Goal: Information Seeking & Learning: Learn about a topic

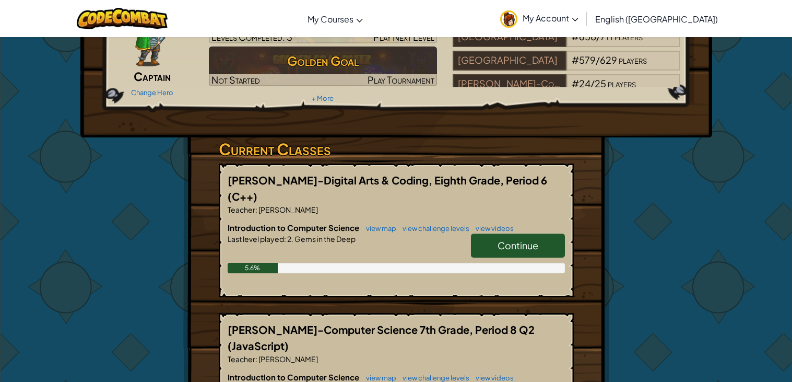
scroll to position [79, 0]
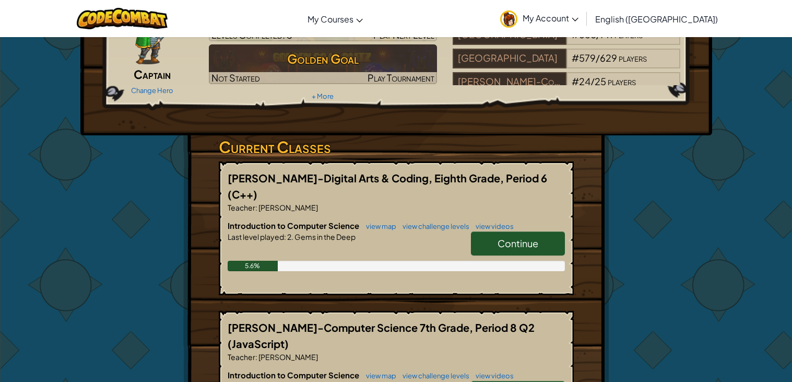
click at [537, 234] on link "Continue" at bounding box center [518, 243] width 94 height 24
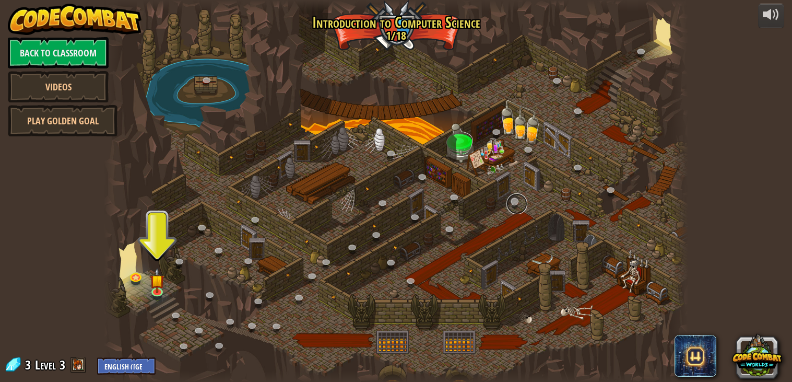
click at [520, 197] on link at bounding box center [516, 203] width 21 height 21
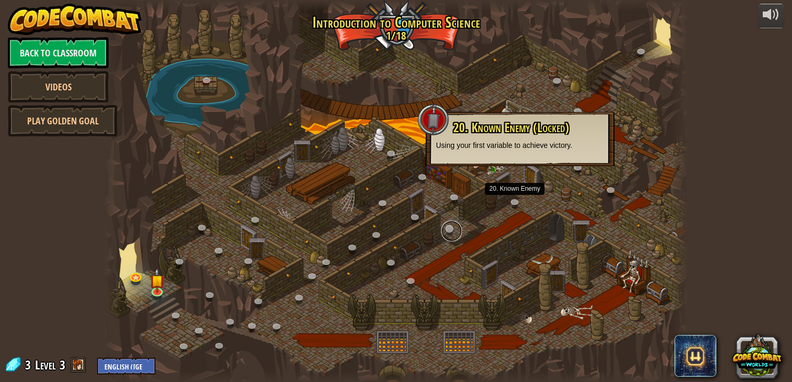
click at [451, 229] on link at bounding box center [451, 230] width 21 height 21
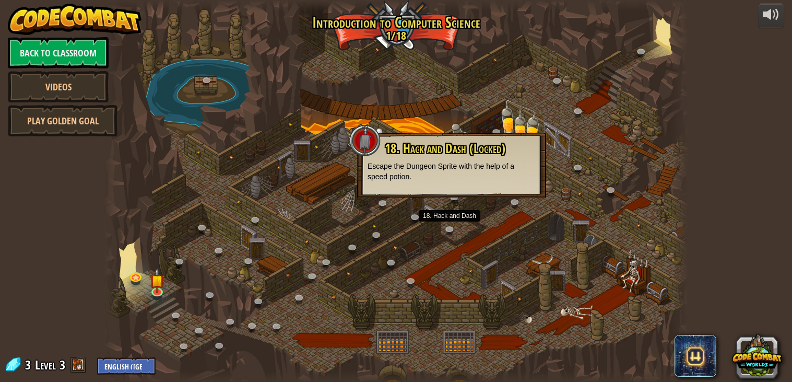
click at [432, 200] on div at bounding box center [396, 191] width 585 height 382
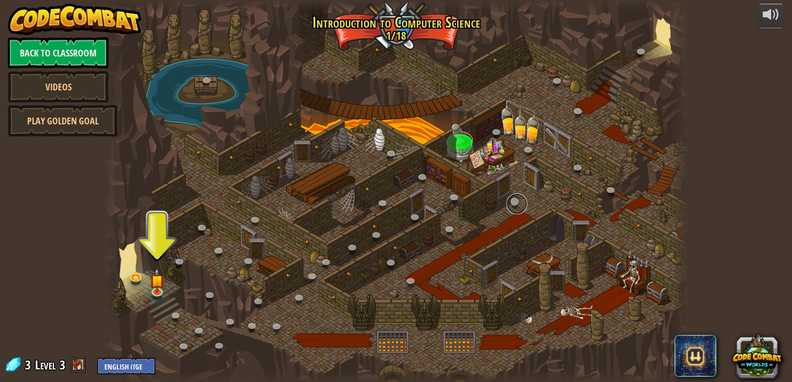
click at [511, 207] on link at bounding box center [516, 203] width 21 height 21
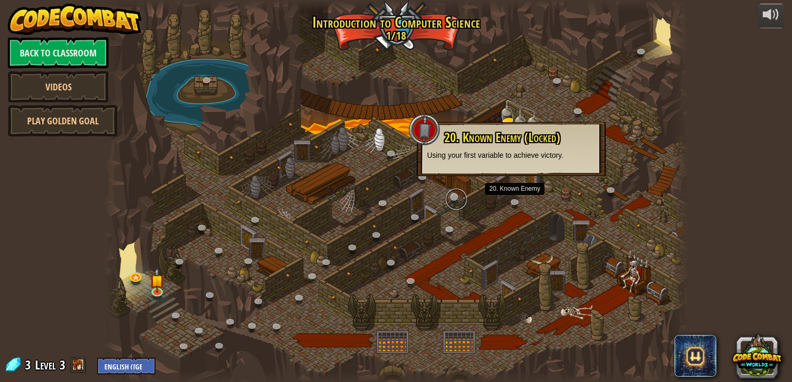
click at [446, 200] on link at bounding box center [456, 198] width 21 height 21
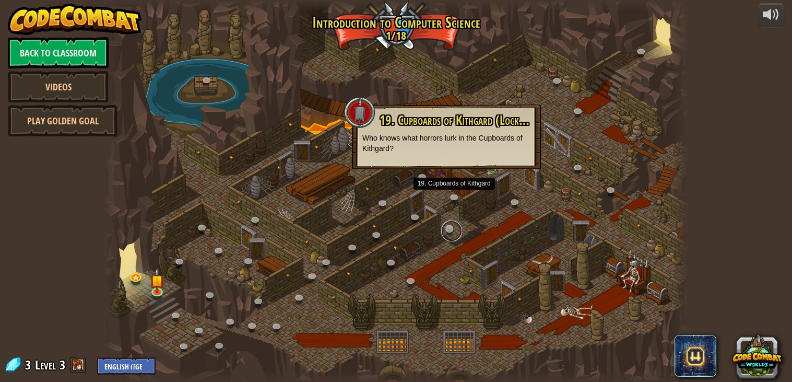
click at [453, 232] on link at bounding box center [451, 230] width 21 height 21
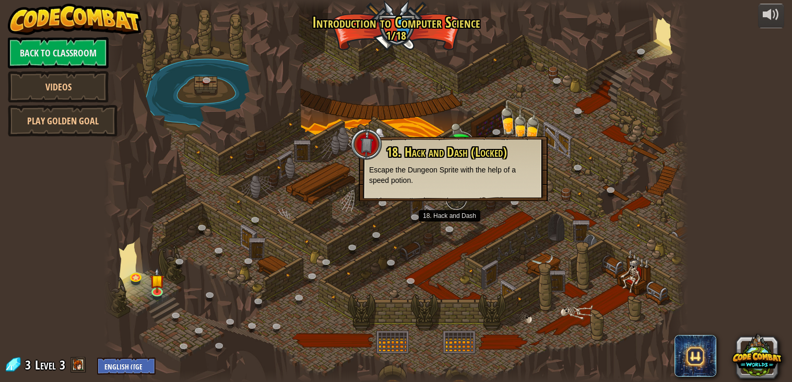
click at [453, 204] on link at bounding box center [456, 198] width 21 height 21
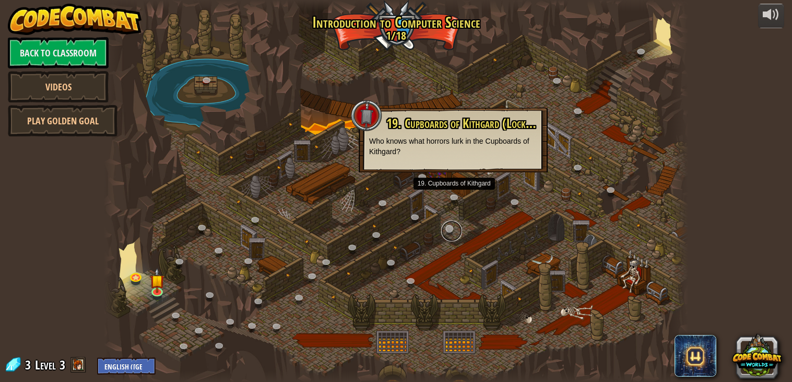
click at [453, 237] on link at bounding box center [451, 230] width 21 height 21
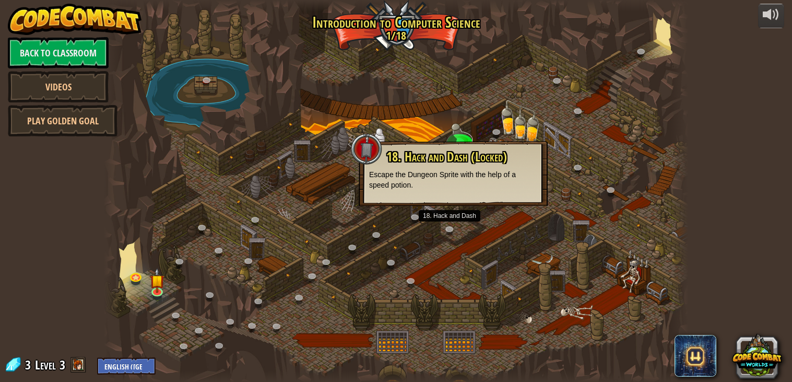
click at [423, 201] on div "18. Hack and Dash (Locked) Escape the Dungeon Sprite with the help of a speed p…" at bounding box center [453, 173] width 189 height 65
click at [422, 215] on link at bounding box center [417, 218] width 21 height 21
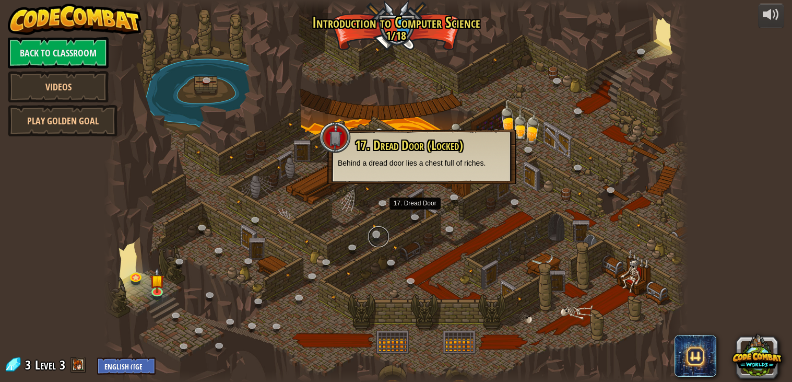
click at [381, 231] on link at bounding box center [378, 236] width 21 height 21
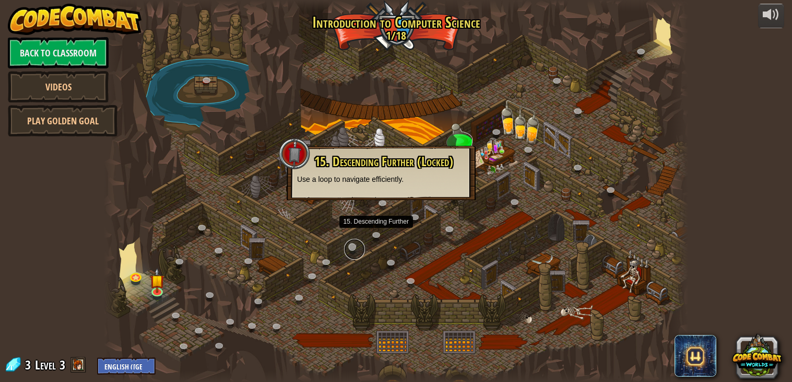
click at [350, 250] on link at bounding box center [354, 249] width 21 height 21
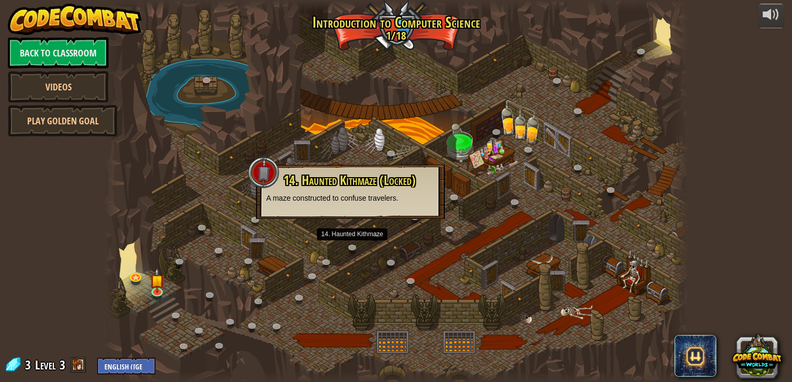
click at [465, 104] on div at bounding box center [396, 191] width 585 height 382
